Goal: Navigation & Orientation: Understand site structure

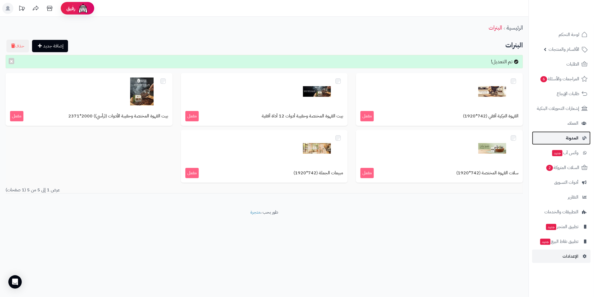
click at [577, 137] on span "المدونة" at bounding box center [572, 138] width 13 height 8
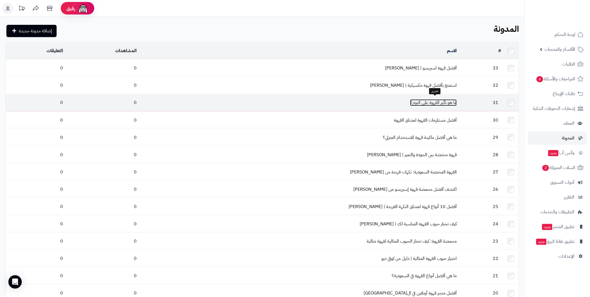
click at [425, 102] on link "ما هو تأثير القهوة على النوم؟" at bounding box center [433, 102] width 47 height 7
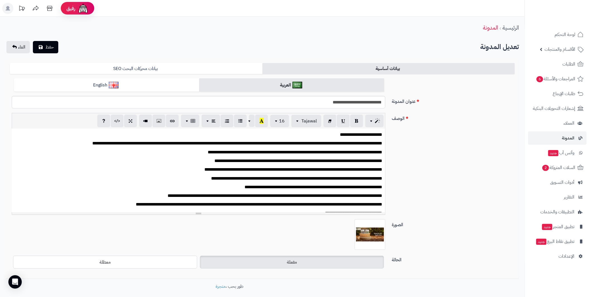
scroll to position [497, 0]
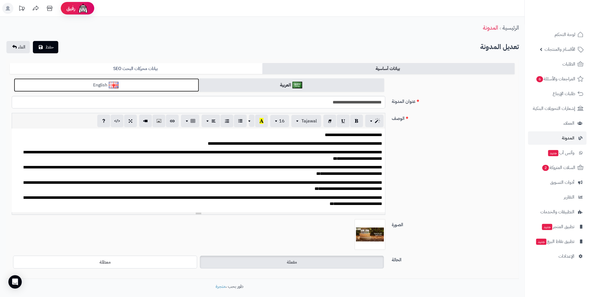
click at [153, 88] on link "English" at bounding box center [106, 85] width 185 height 14
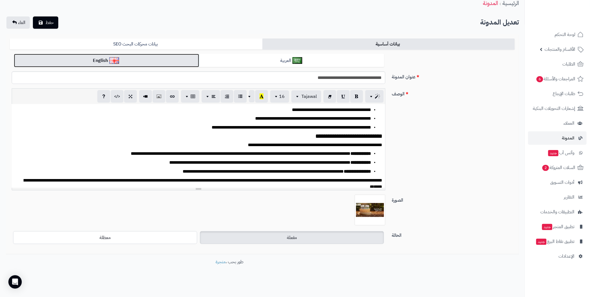
scroll to position [485, 0]
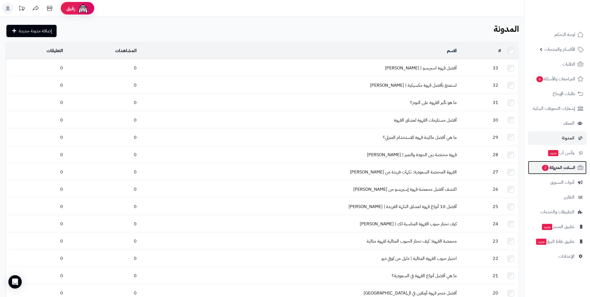
click at [561, 167] on span "السلات المتروكة 2" at bounding box center [559, 168] width 34 height 8
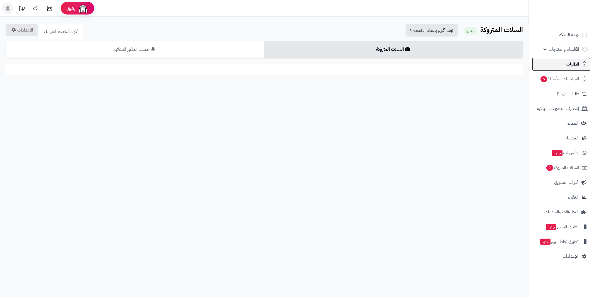
click at [572, 62] on span "الطلبات" at bounding box center [573, 64] width 13 height 8
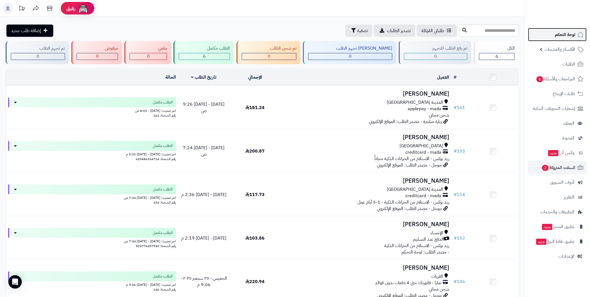
click at [567, 35] on span "لوحة التحكم" at bounding box center [565, 35] width 20 height 8
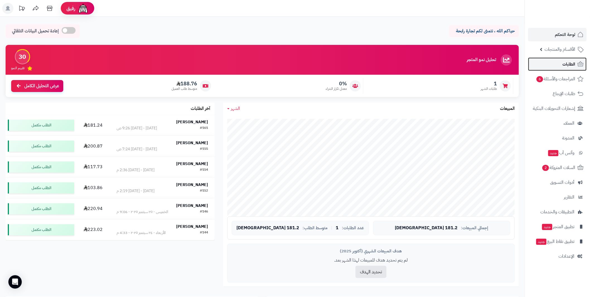
click at [566, 65] on span "الطلبات" at bounding box center [569, 64] width 13 height 8
